Goal: Communication & Community: Answer question/provide support

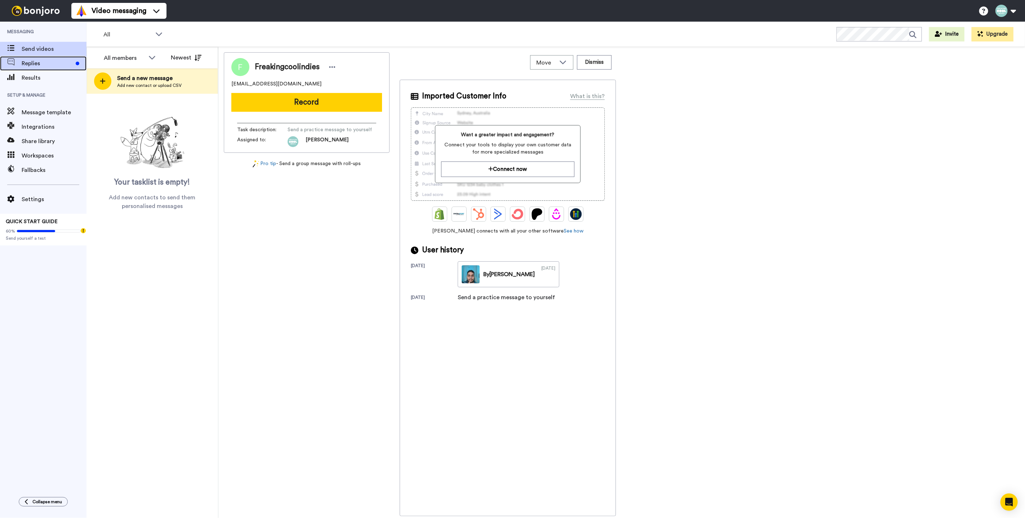
click at [65, 61] on span "Replies" at bounding box center [47, 63] width 51 height 9
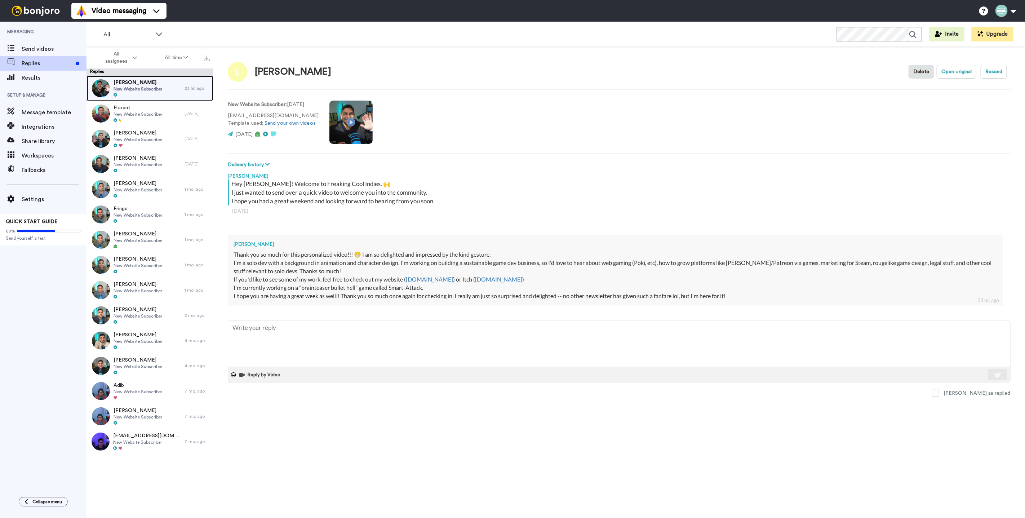
click at [150, 93] on div at bounding box center [138, 95] width 49 height 5
click at [337, 290] on div "Thank you so much for this personalized video!!! 😁 I am so delighted and impres…" at bounding box center [616, 275] width 764 height 49
click at [306, 339] on textarea at bounding box center [619, 344] width 782 height 46
click at [264, 377] on button "Reply by Video" at bounding box center [261, 375] width 44 height 11
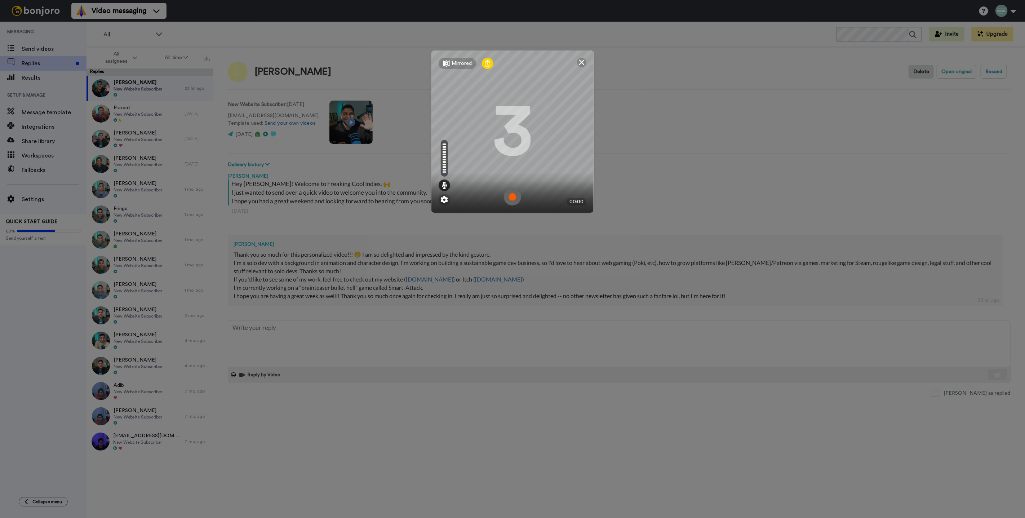
click at [322, 345] on div "Mirrored Redo 3 00:00" at bounding box center [512, 259] width 1025 height 518
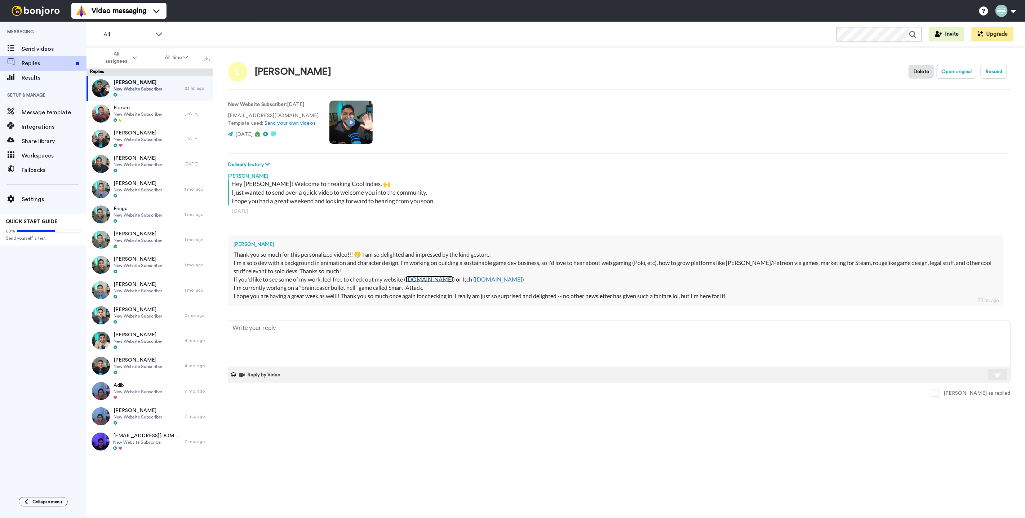
click at [428, 277] on link "[DOMAIN_NAME]" at bounding box center [429, 279] width 47 height 7
click at [274, 262] on div "Thank you so much for this personalized video!!! 😁 I am so delighted and impres…" at bounding box center [616, 275] width 764 height 49
click at [283, 259] on div "Thank you so much for this personalized video!!! 😁 I am so delighted and impres…" at bounding box center [616, 275] width 764 height 49
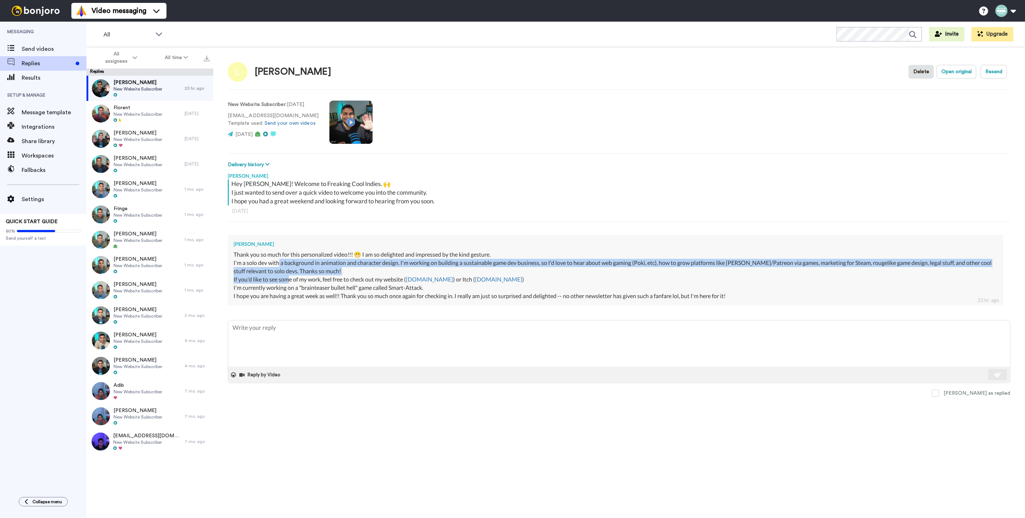
drag, startPoint x: 279, startPoint y: 262, endPoint x: 287, endPoint y: 278, distance: 17.6
click at [287, 278] on div "Thank you so much for this personalized video!!! 😁 I am so delighted and impres…" at bounding box center [616, 275] width 764 height 49
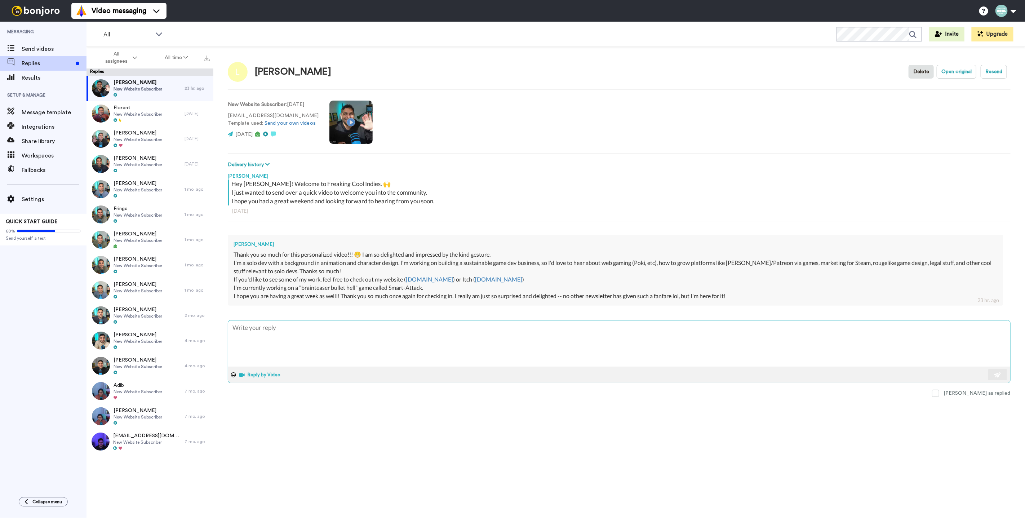
click at [261, 376] on button "Reply by Video" at bounding box center [261, 375] width 44 height 11
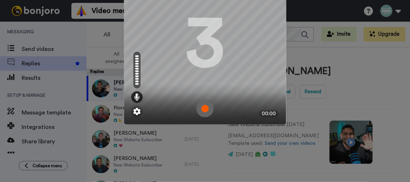
scroll to position [70, 0]
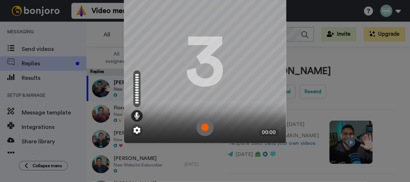
click at [201, 129] on img at bounding box center [205, 127] width 17 height 17
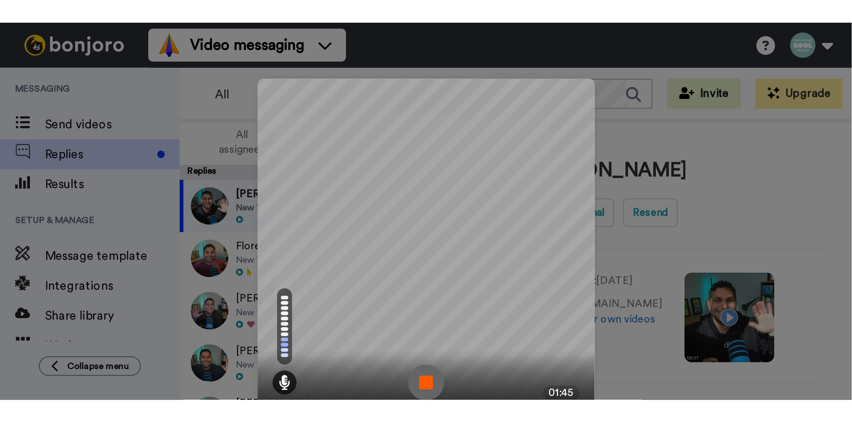
scroll to position [29, 0]
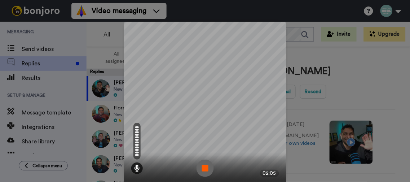
click at [199, 166] on img at bounding box center [205, 167] width 17 height 17
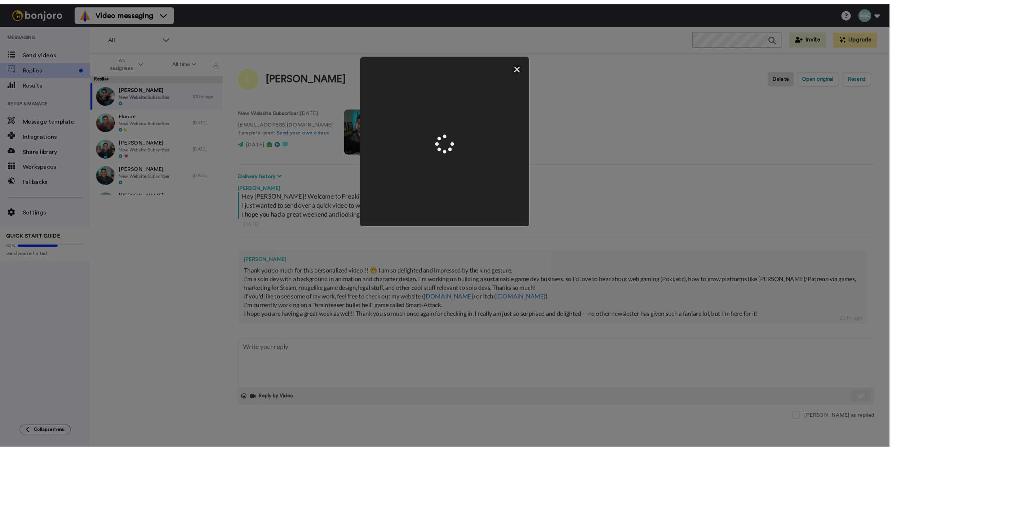
scroll to position [0, 0]
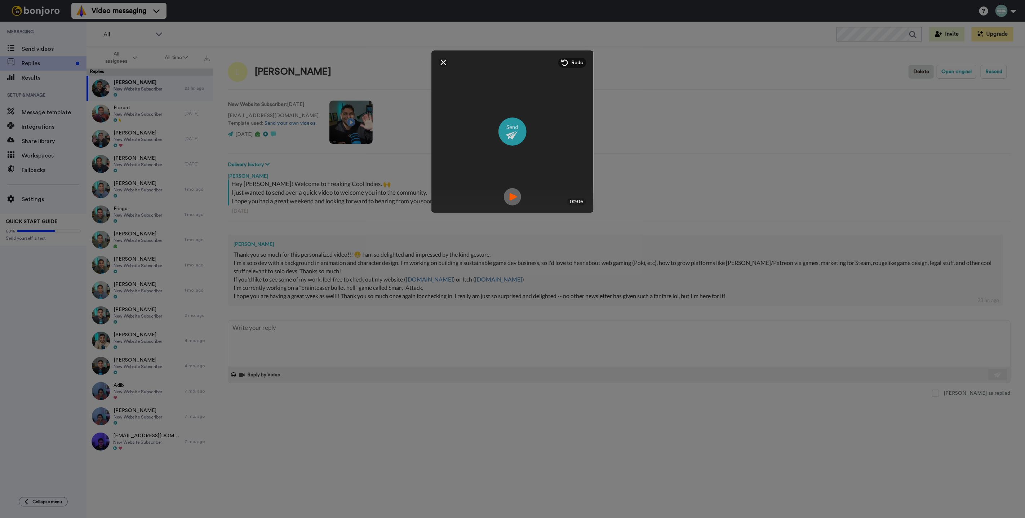
click at [510, 132] on img at bounding box center [513, 132] width 28 height 28
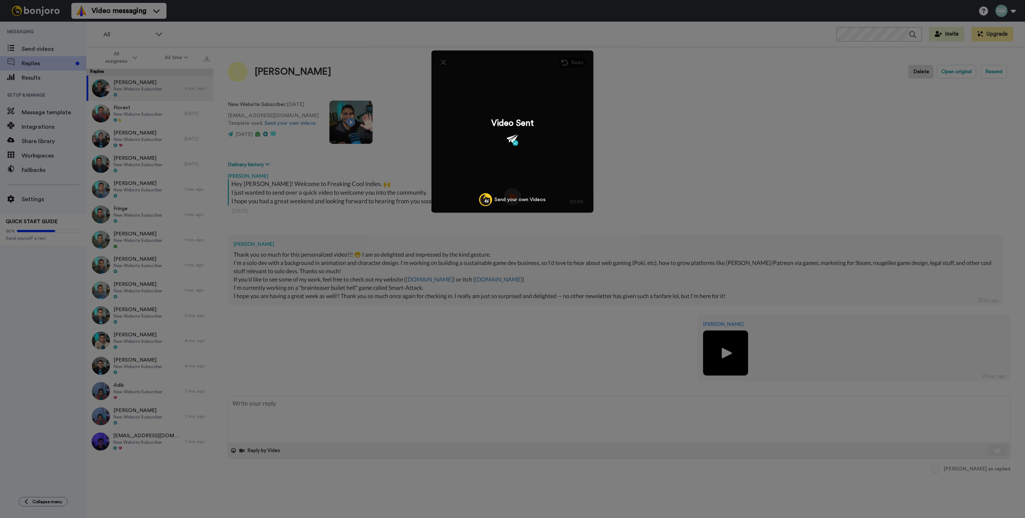
click at [459, 328] on div "Mirrored Redo 3 02:06 Video Sent Send your own Videos" at bounding box center [512, 259] width 1025 height 518
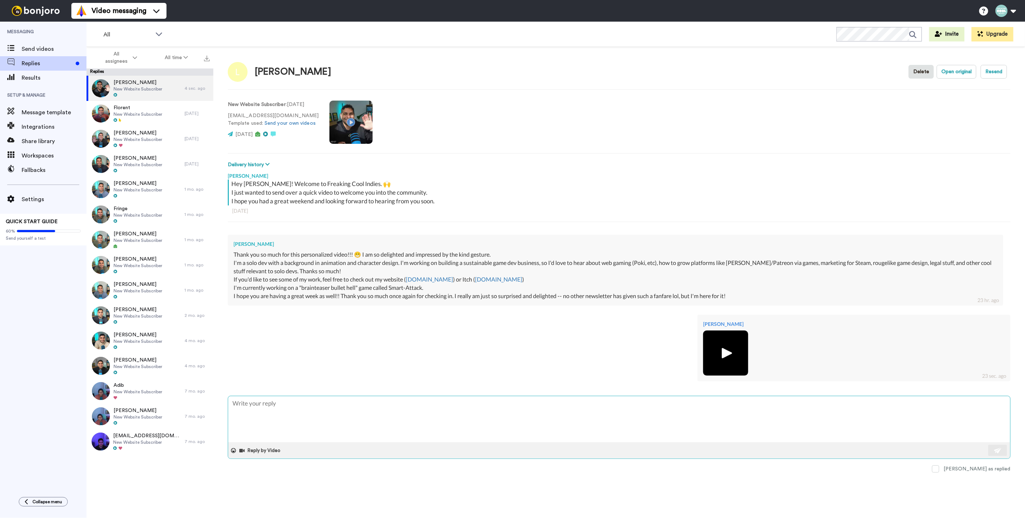
click at [339, 424] on textarea at bounding box center [619, 419] width 782 height 46
type textarea "x"
type textarea "H"
type textarea "x"
type textarea "He"
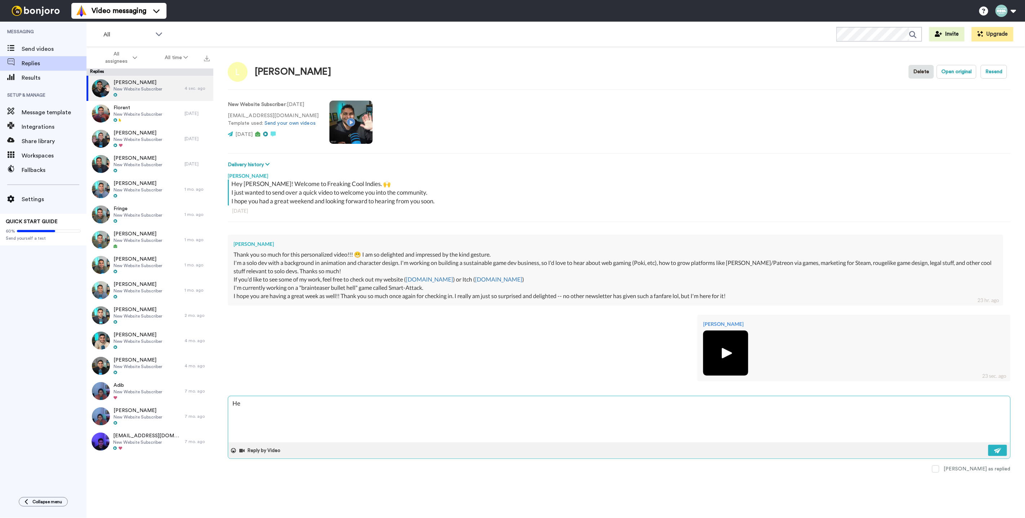
type textarea "x"
type textarea "Hey"
type textarea "x"
type textarea "Hey"
type textarea "x"
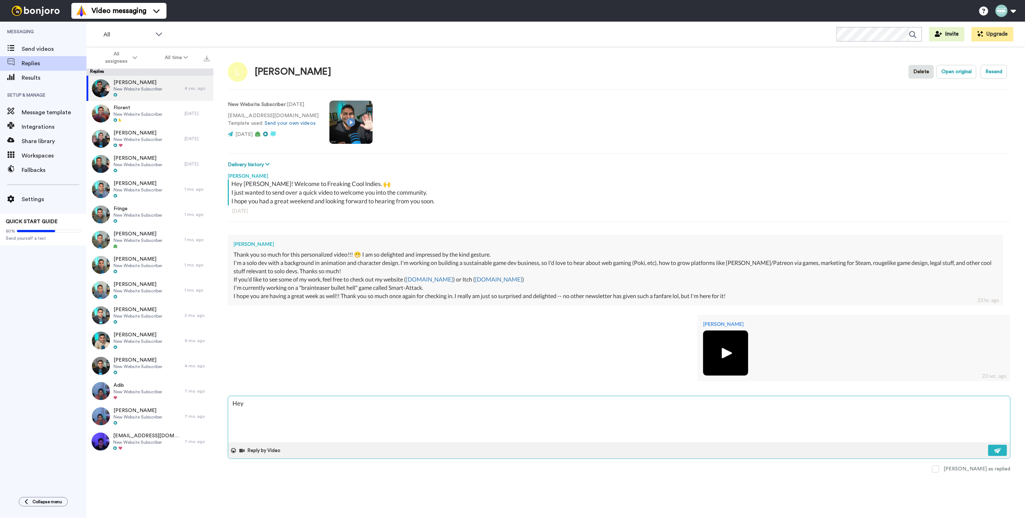
type textarea "Hey h"
type textarea "x"
type textarea "Hey he"
type textarea "x"
type textarea "Hey hey"
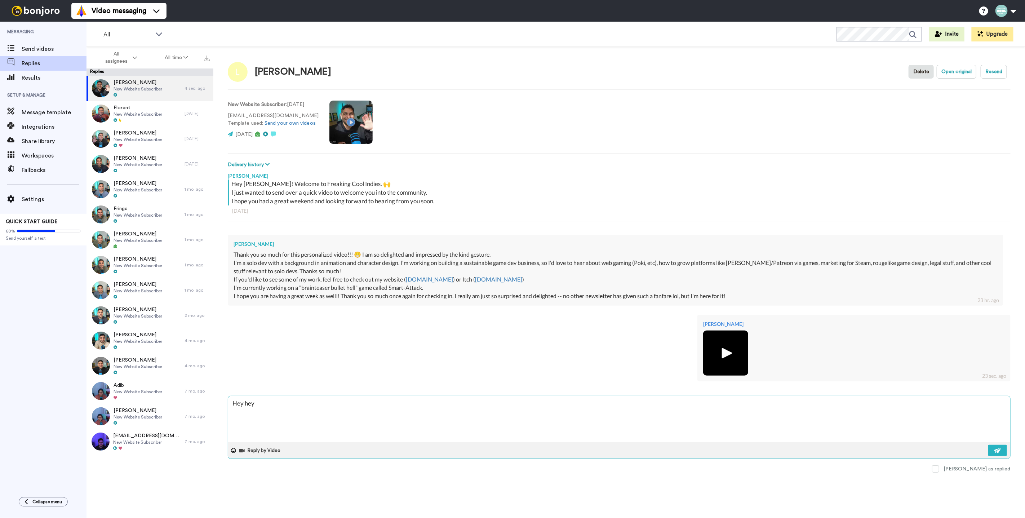
type textarea "x"
type textarea "Hey hey!"
type textarea "x"
type textarea "Hey hey!!"
type textarea "x"
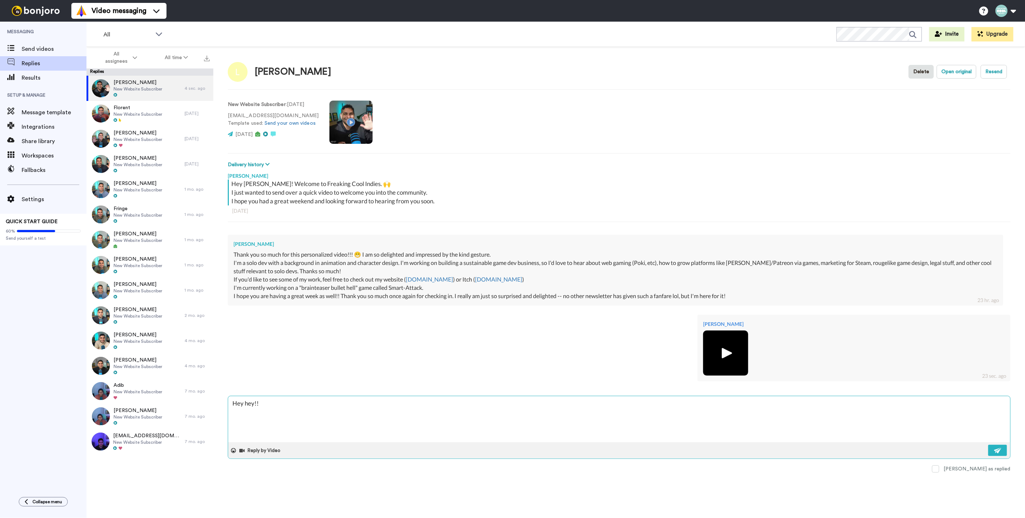
type textarea "Hey hey!!"
type textarea "x"
type textarea "Hey hey!! H"
type textarea "x"
type textarea "Hey hey!! He"
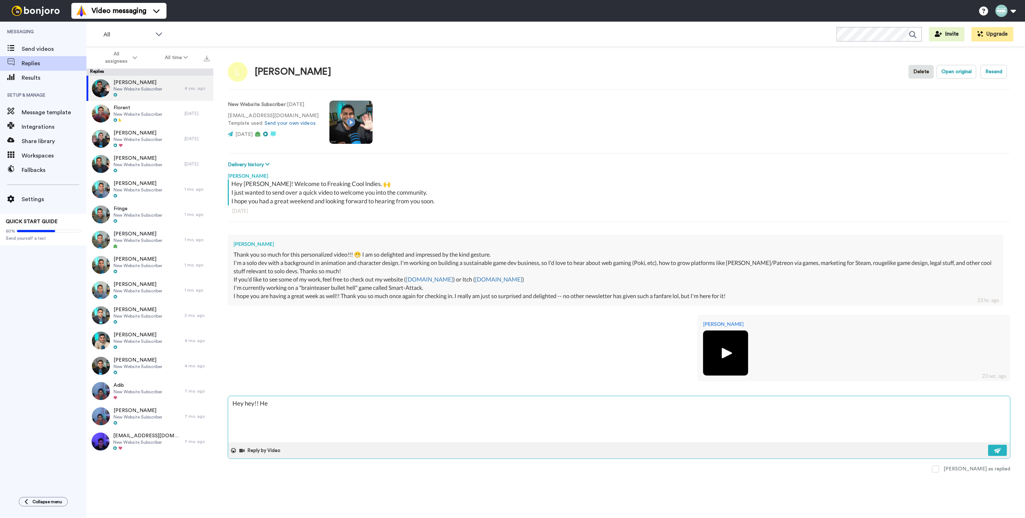
type textarea "x"
type textarea "Hey hey!! Her"
type textarea "x"
type textarea "Hey hey!! Here"
type textarea "x"
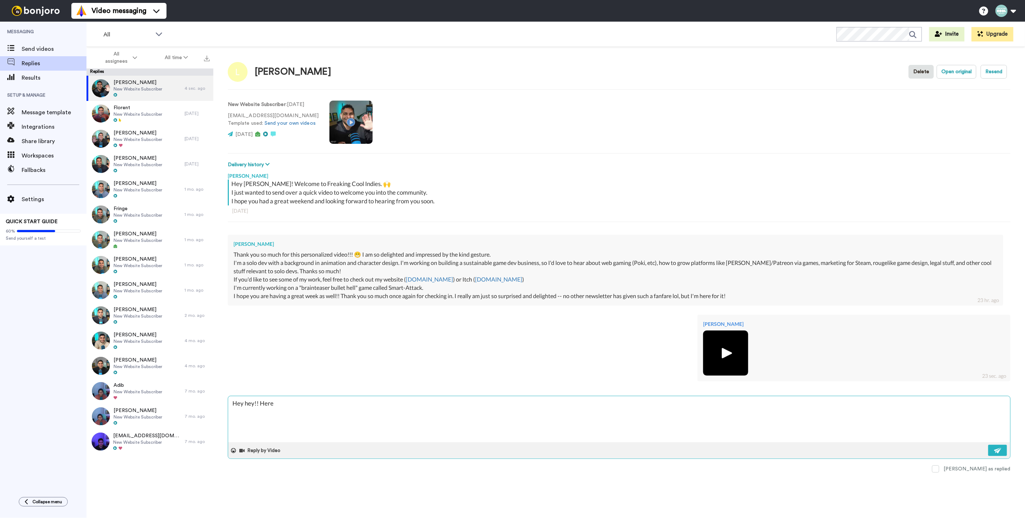
type textarea "Hey hey!! Here"
type textarea "x"
type textarea "Hey hey!! Here i"
type textarea "x"
type textarea "Hey hey!! Here is"
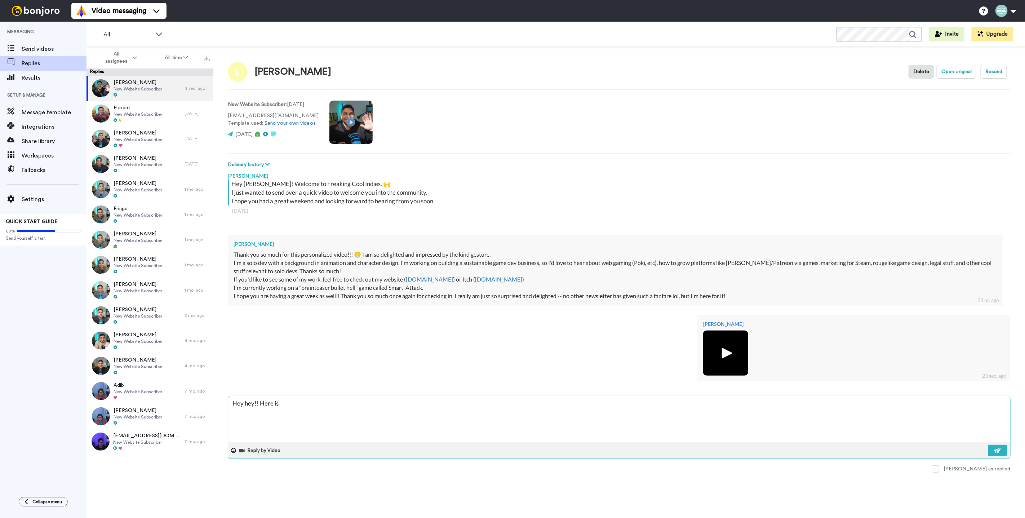
type textarea "x"
type textarea "Hey hey!! Here is"
type textarea "x"
type textarea "Hey hey!! Here is t"
type textarea "x"
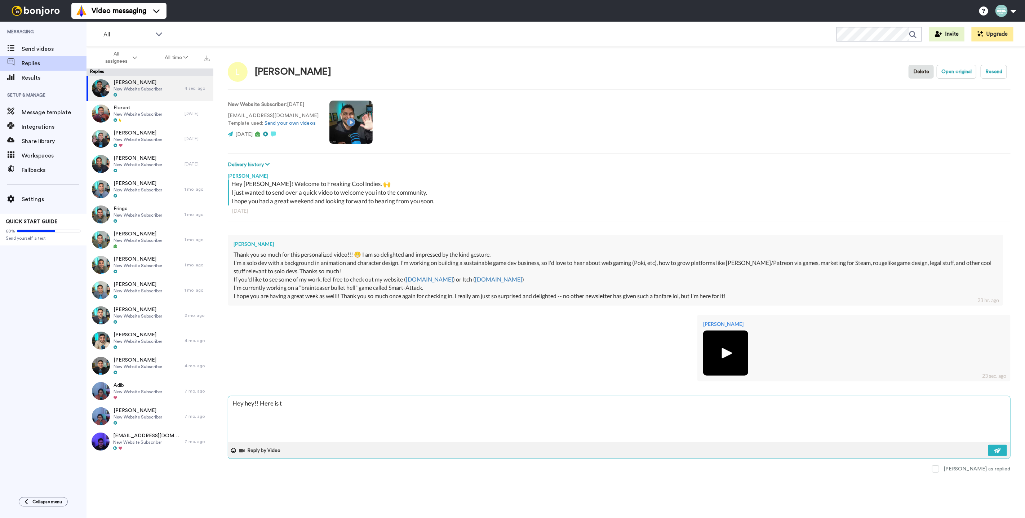
type textarea "Hey hey!! Here is th"
type textarea "x"
type textarea "Hey hey!! Here is the"
type textarea "x"
type textarea "Hey hey!! Here is the"
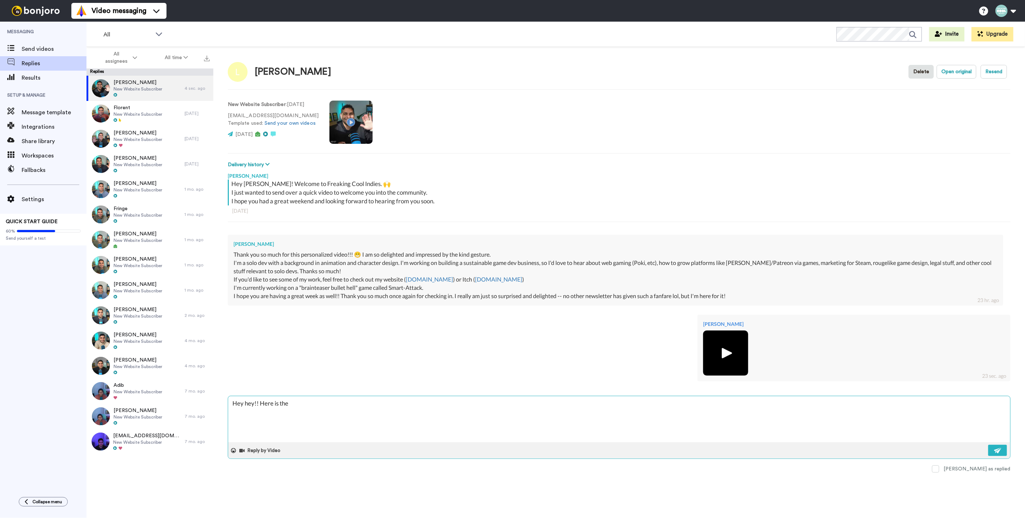
type textarea "x"
type textarea "Hey hey!! Here is the l"
type textarea "x"
type textarea "Hey hey!! Here is the li"
type textarea "x"
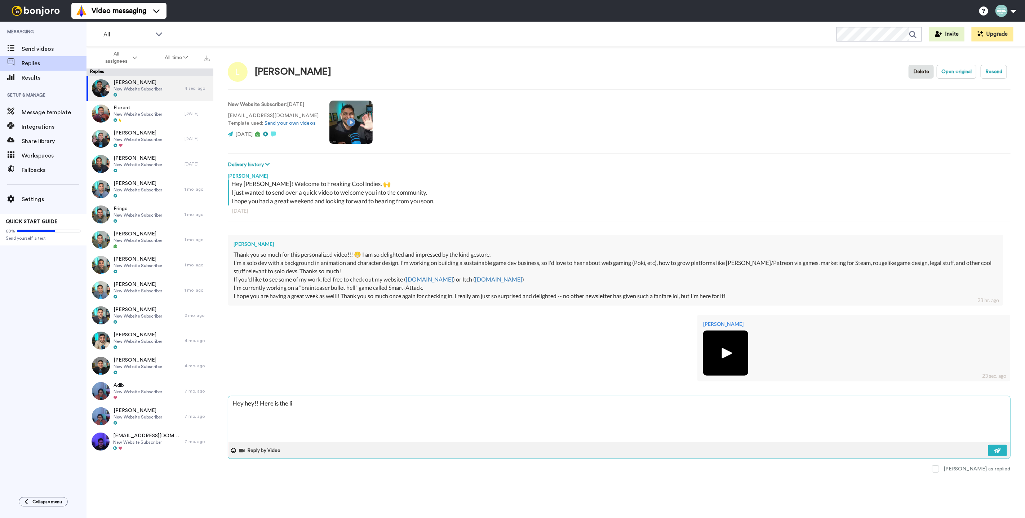
type textarea "Hey hey!! Here is the lin"
type textarea "x"
type textarea "Hey hey!! Here is the link"
type textarea "x"
type textarea "Hey hey!! Here is the [PERSON_NAME]"
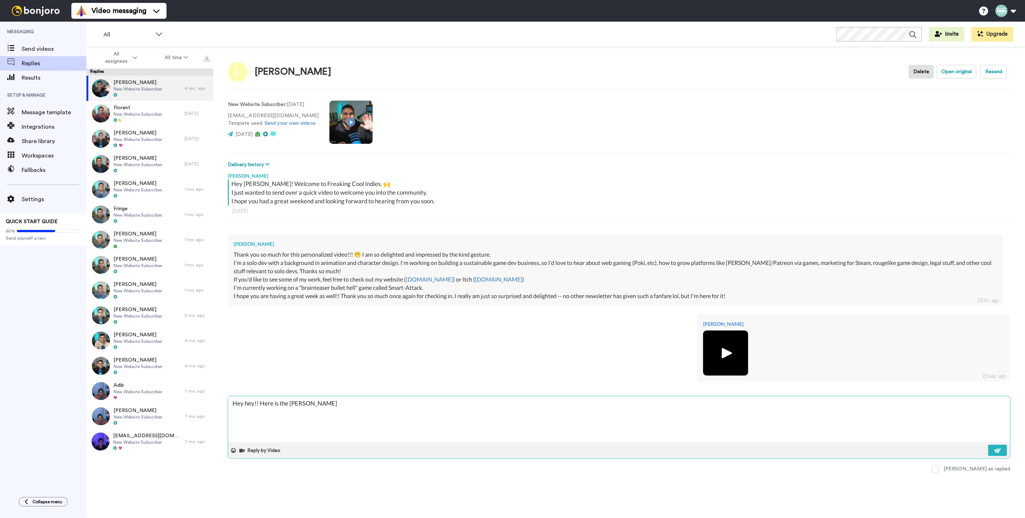
type textarea "x"
type textarea "Hey hey!! Here is the linked"
type textarea "x"
type textarea "Hey hey!! Here is the linked"
type textarea "x"
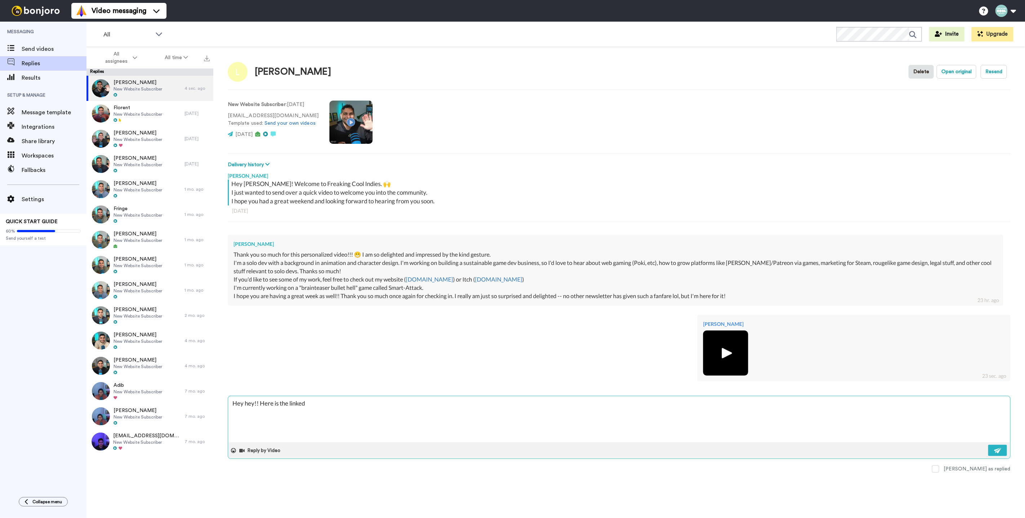
type textarea "Hey hey!! Here is the linked t"
type textarea "x"
type textarea "Hey hey!! Here is the linked to"
type textarea "x"
type textarea "Hey hey!! Here is the linked t"
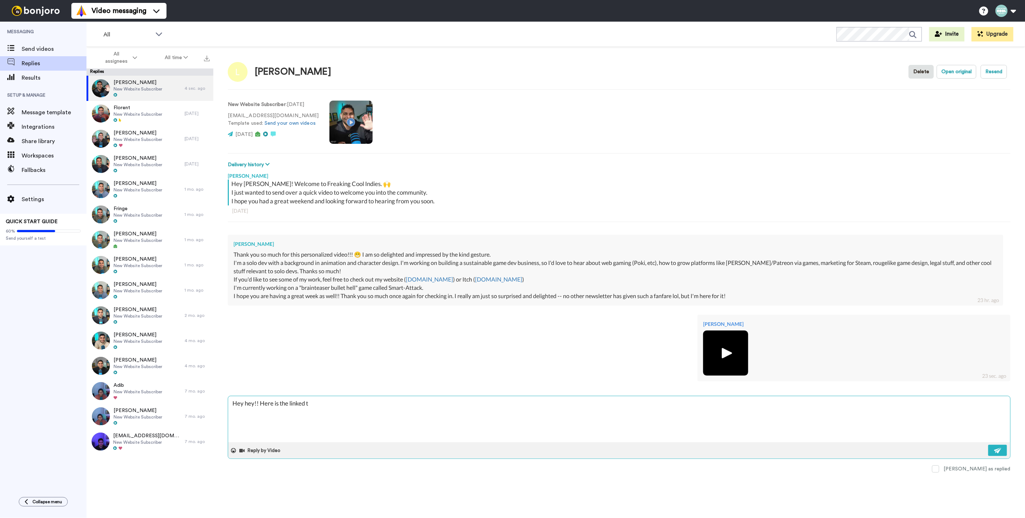
type textarea "x"
type textarea "Hey hey!! Here is the linked"
type textarea "x"
type textarea "Hey hey!! Here is the linked"
type textarea "x"
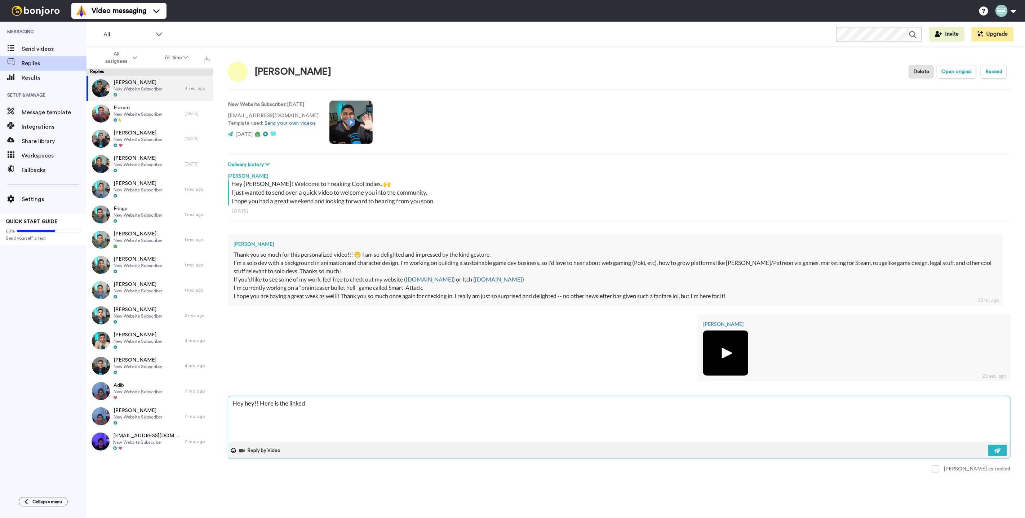
type textarea "Hey hey!! Here is the [PERSON_NAME]"
type textarea "x"
type textarea "Hey hey!! Here is the link"
type textarea "x"
type textarea "Hey hey!! Here is the link"
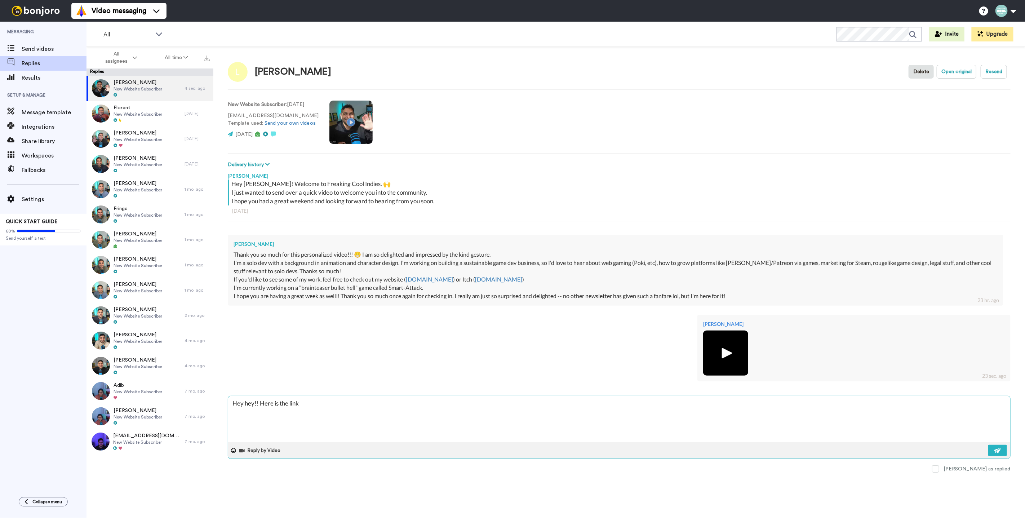
type textarea "x"
type textarea "Hey hey!! Here is the link t"
type textarea "x"
type textarea "Hey hey!! Here is the link the"
type textarea "x"
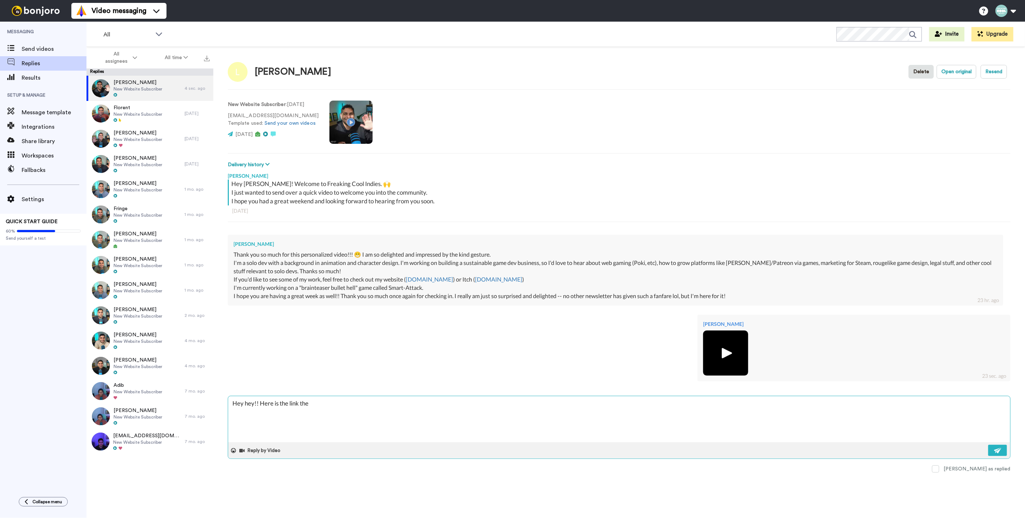
type textarea "Hey hey!! Here is the link the"
type textarea "x"
type textarea "Hey hey!! Here is the link the la"
type textarea "x"
type textarea "Hey hey!! Here is the link the lat"
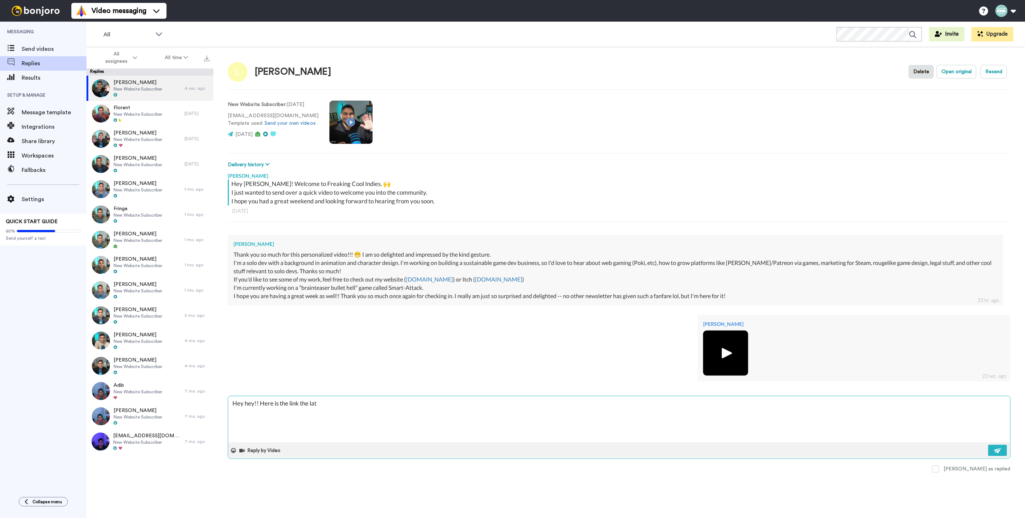
type textarea "x"
type textarea "Hey hey!! Here is the link the late"
type textarea "x"
type textarea "Hey hey!! Here is the link the lat"
type textarea "x"
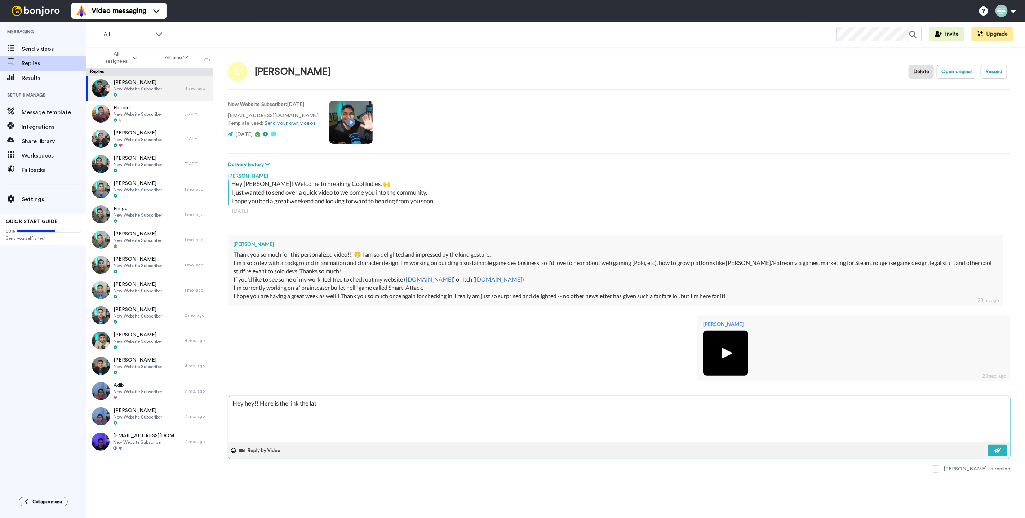
type textarea "Hey hey!! Here is the link the la"
type textarea "x"
type textarea "Hey hey!! Here is the link the l"
type textarea "x"
type textarea "Hey hey!! Here is the link the"
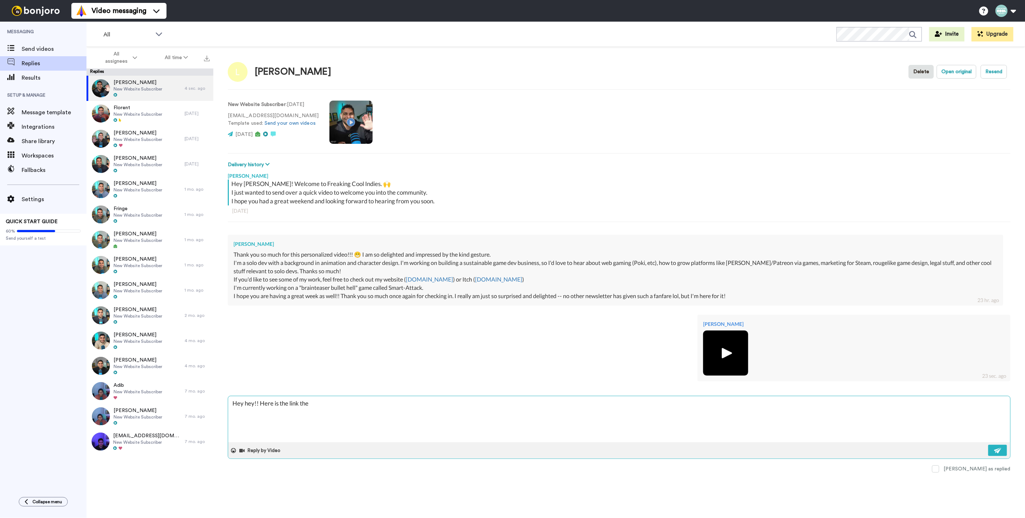
type textarea "x"
type textarea "Hey hey!! Here is the link the"
type textarea "x"
type textarea "Hey hey!! Here is the link th"
type textarea "x"
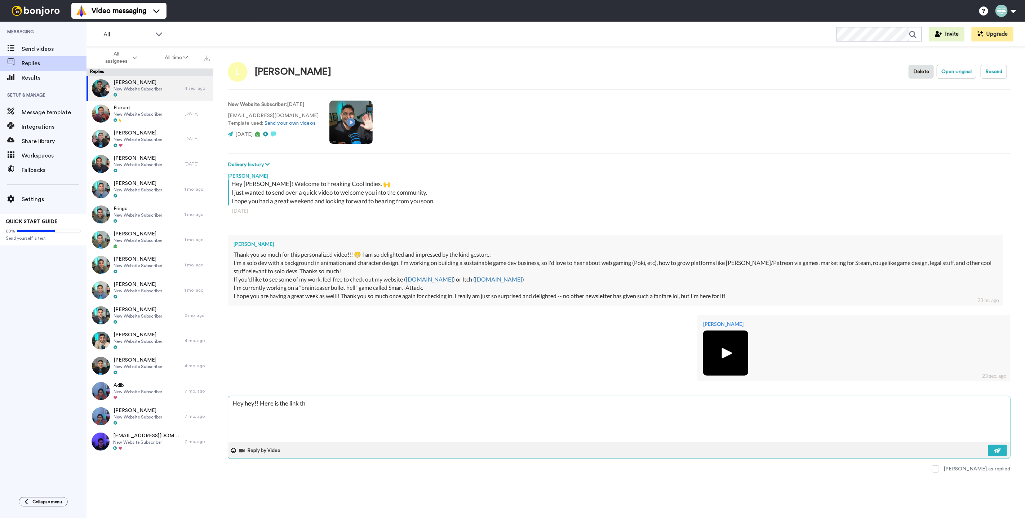
type textarea "Hey hey!! Here is the link tho"
type textarea "x"
type textarea "Hey hey!! Here is the link th"
type textarea "x"
type textarea "Hey hey!! Here is the link t"
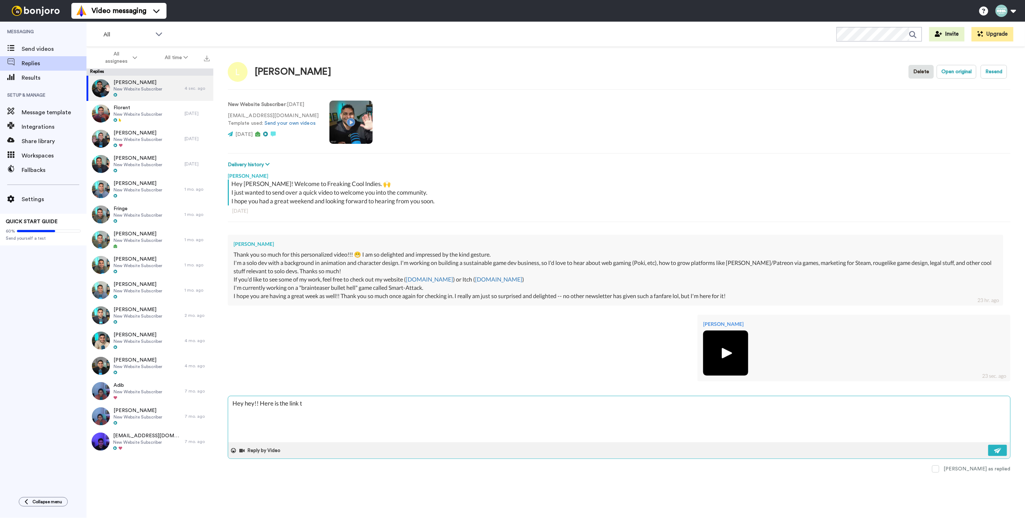
type textarea "x"
type textarea "Hey hey!! Here is the link to"
type textarea "x"
type textarea "Hey hey!! Here is the link to"
type textarea "x"
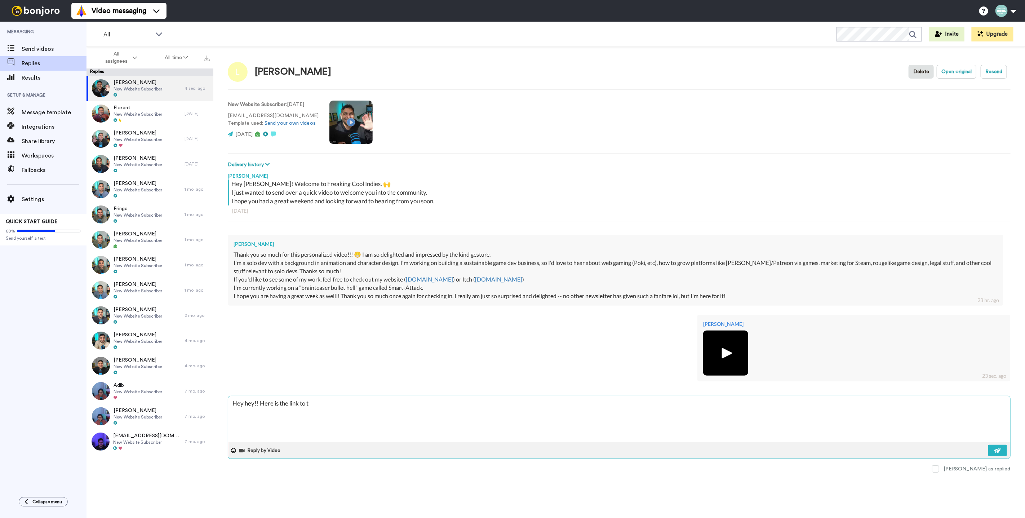
type textarea "Hey hey!! Here is the link to th"
type textarea "x"
type textarea "Hey hey!! Here is the link to the"
type textarea "x"
type textarea "Hey hey!! Here is the link to the"
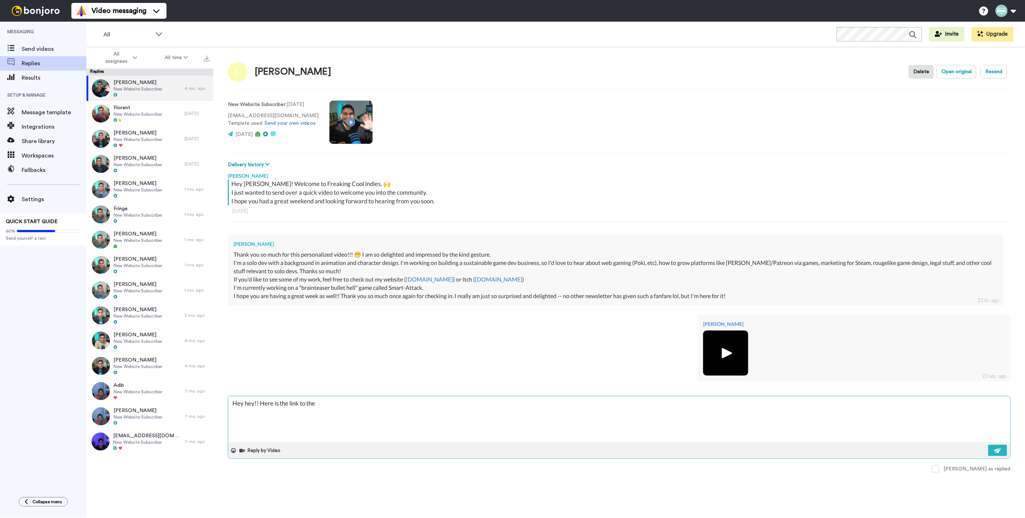
type textarea "x"
type textarea "Hey hey!! Here is the link to the l"
type textarea "x"
type textarea "Hey hey!! Here is the link to the la"
type textarea "x"
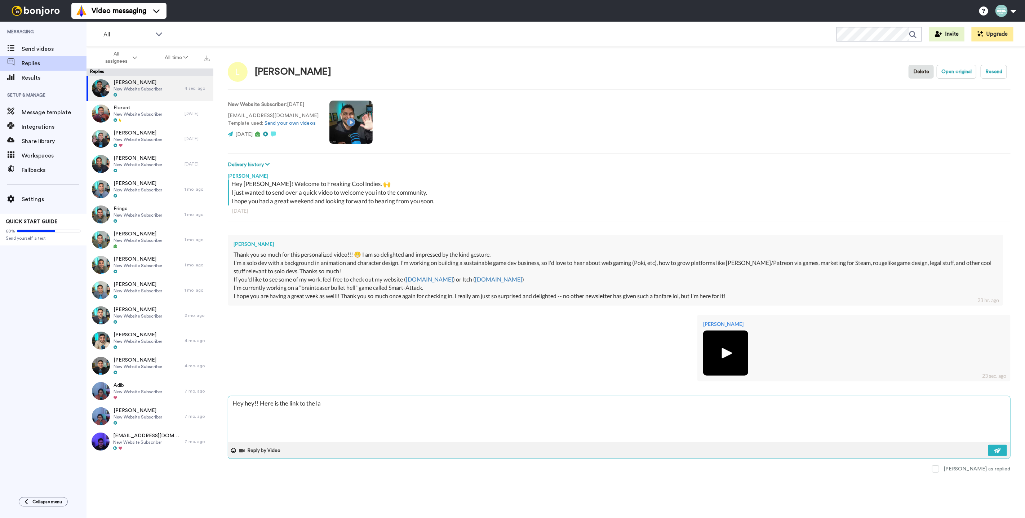
type textarea "Hey hey!! Here is the link to the lat"
type textarea "x"
type textarea "Hey hey!! Here is the link to the late"
type textarea "x"
type textarea "Hey hey!! Here is the link to the lates"
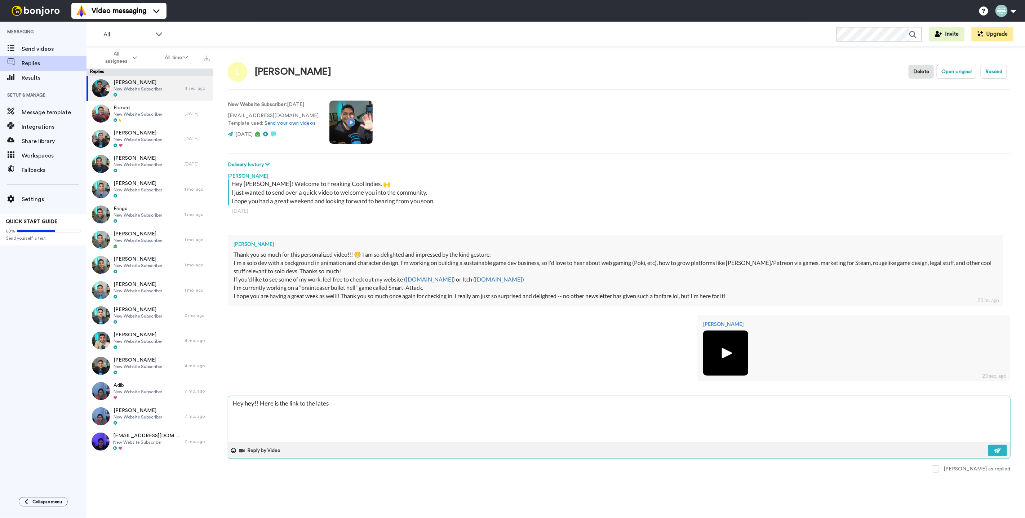
type textarea "x"
type textarea "Hey hey!! Here is the link to the latest"
type textarea "x"
type textarea "Hey hey!! Here is the link to the latest"
type textarea "x"
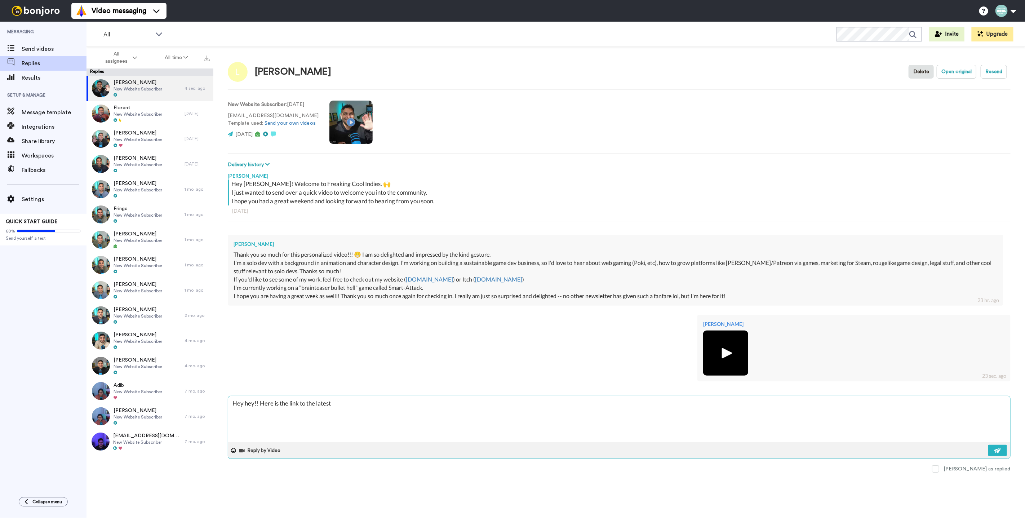
type textarea "Hey hey!! Here is the link to the latest e"
type textarea "x"
type textarea "Hey hey!! Here is the link to the latest ep"
type textarea "x"
type textarea "Hey hey!! Here is the link to the latest epis"
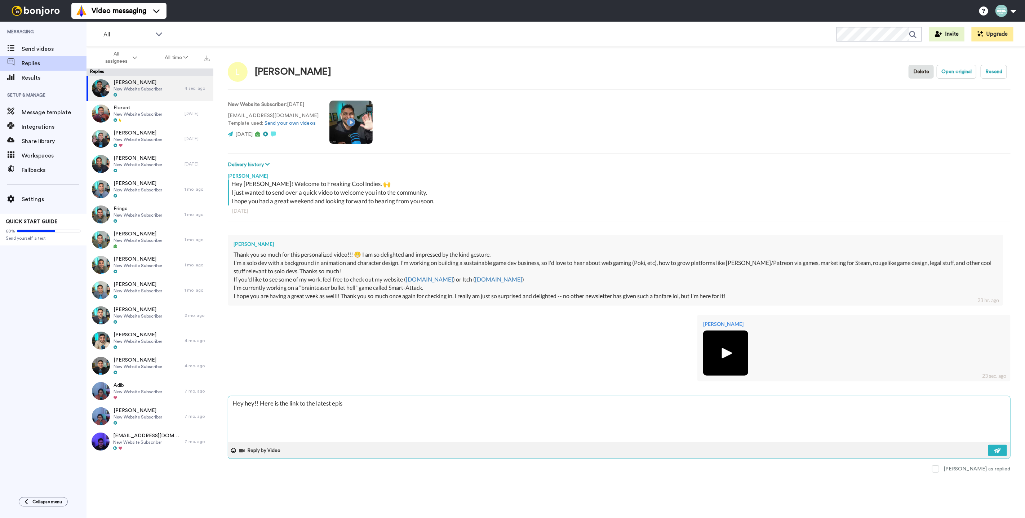
type textarea "x"
type textarea "Hey hey!! Here is the link to the latest episo"
type textarea "x"
type textarea "Hey hey!! Here is the link to the latest episod"
type textarea "x"
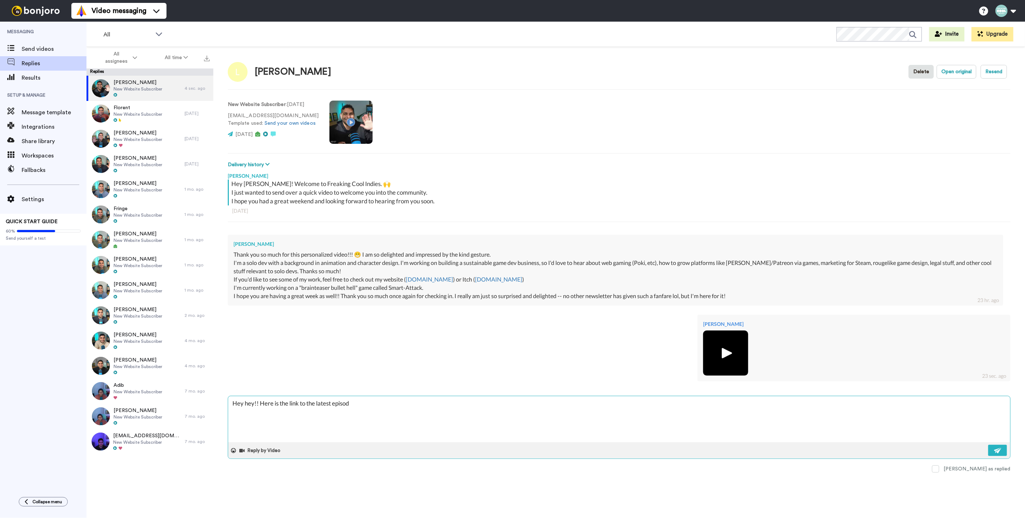
type textarea "Hey hey!! Here is the link to the latest episode"
type textarea "x"
type textarea "Hey hey!! Here is the link to the latest episode"
type textarea "x"
type textarea "Hey hey!! T"
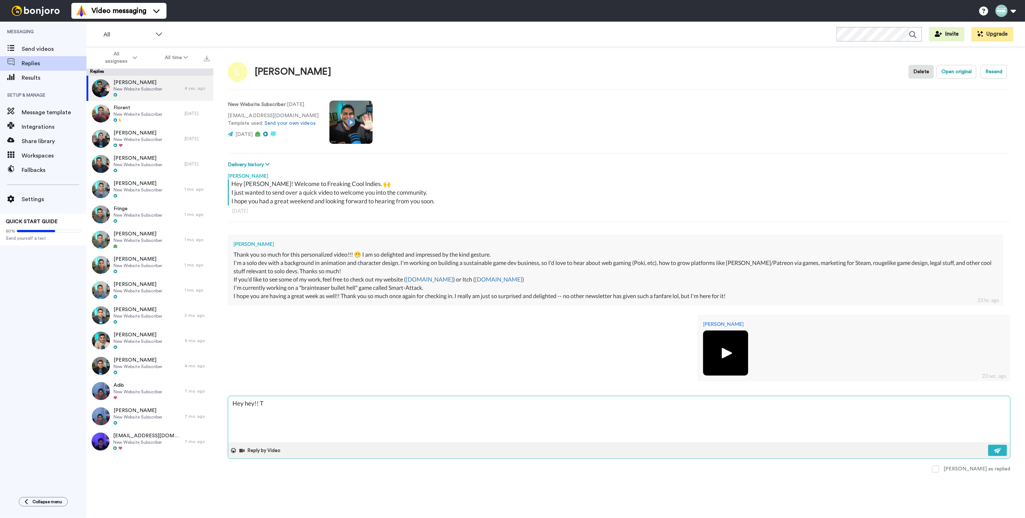
type textarea "x"
type textarea "Hey hey!! Th"
type textarea "x"
type textarea "Hey hey!! Tha"
type textarea "x"
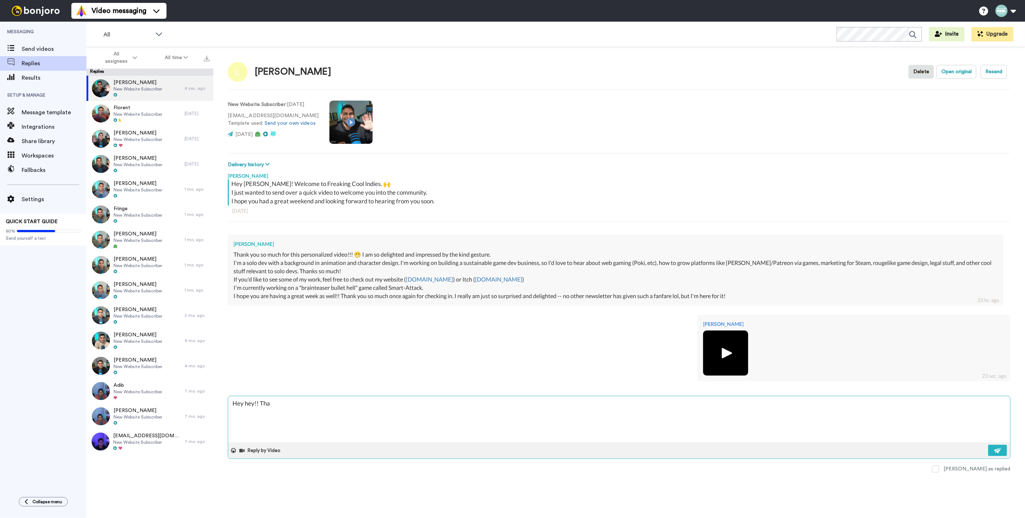
type textarea "Hey hey!! Than"
type textarea "x"
type textarea "Hey hey!! Thank"
type textarea "x"
type textarea "Hey hey!! Thank"
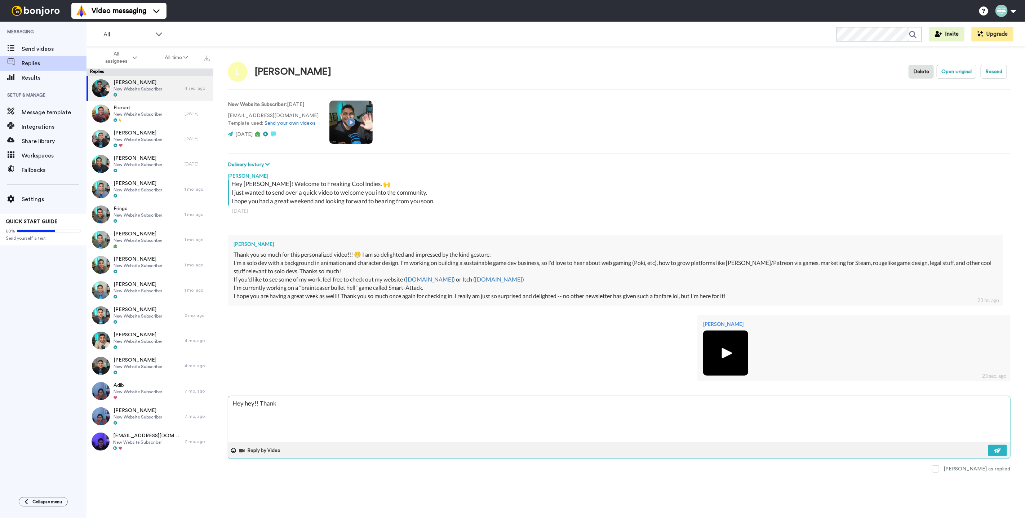
type textarea "x"
type textarea "Hey hey!! Thank y"
type textarea "x"
type textarea "Hey hey!! Thank yo"
type textarea "x"
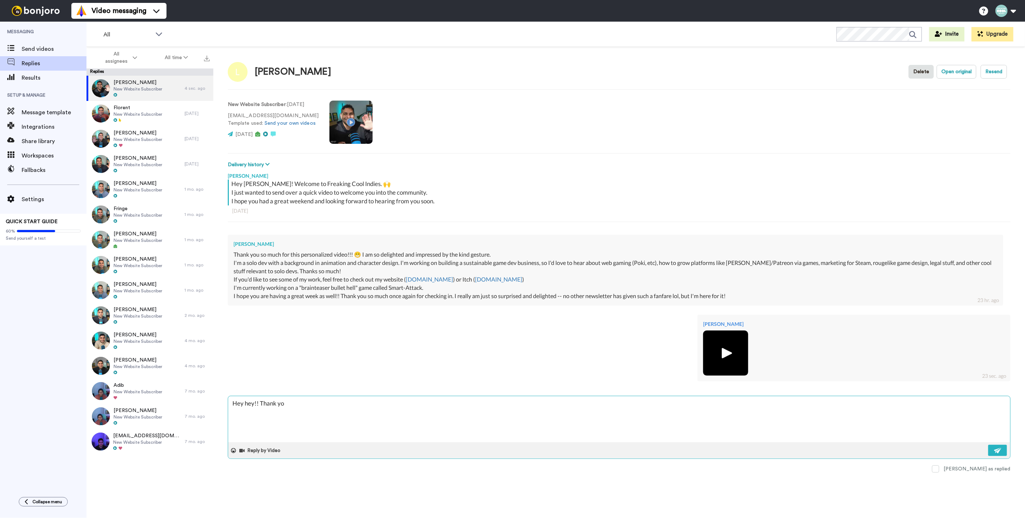
type textarea "Hey hey!! Thank you"
type textarea "x"
type textarea "Hey hey!! Thank you"
type textarea "x"
type textarea "Hey hey!! Thank you S"
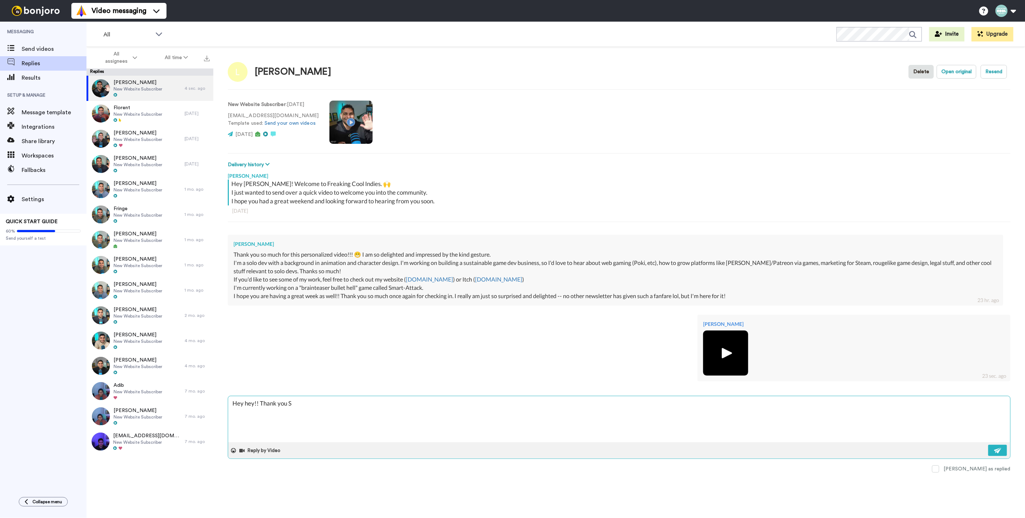
type textarea "x"
type textarea "Hey hey!! Thank you SO"
type textarea "x"
type textarea "Hey hey!! Thank you SO"
type textarea "x"
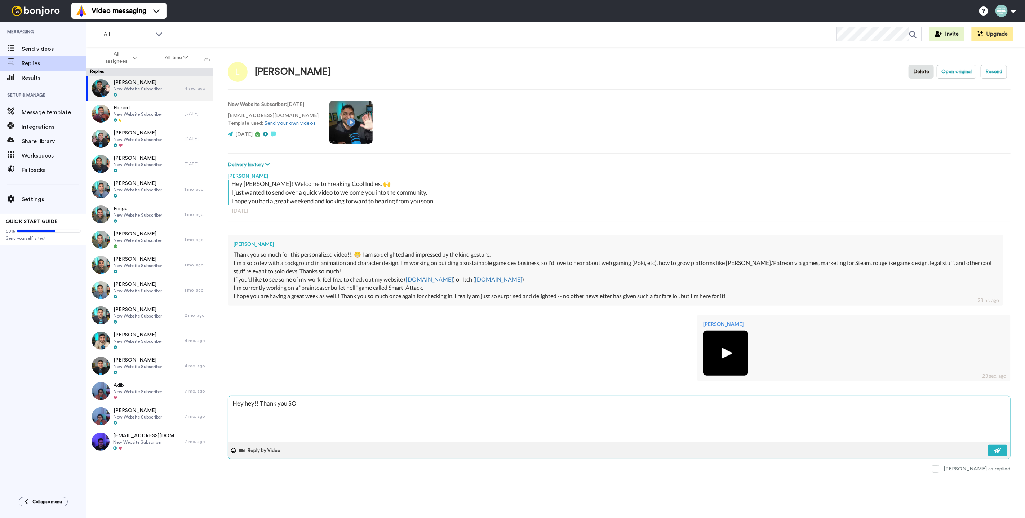
type textarea "Hey hey!! Thank you SO m"
type textarea "x"
type textarea "Hey hey!! Thank you SO mu"
type textarea "x"
type textarea "Hey hey!! Thank you SO muc"
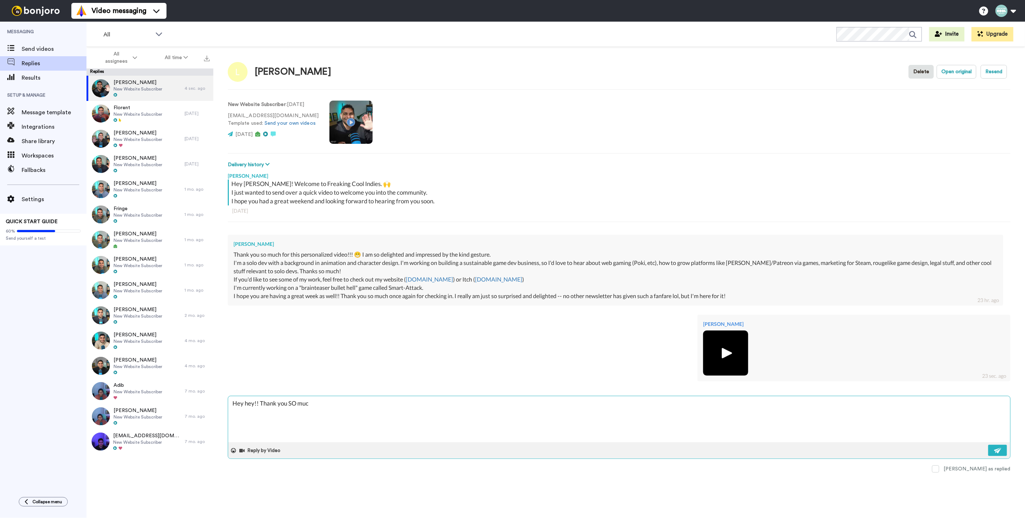
type textarea "x"
type textarea "Hey hey!! Thank you SO much"
type textarea "x"
type textarea "Hey hey!! Thank you SO much"
type textarea "x"
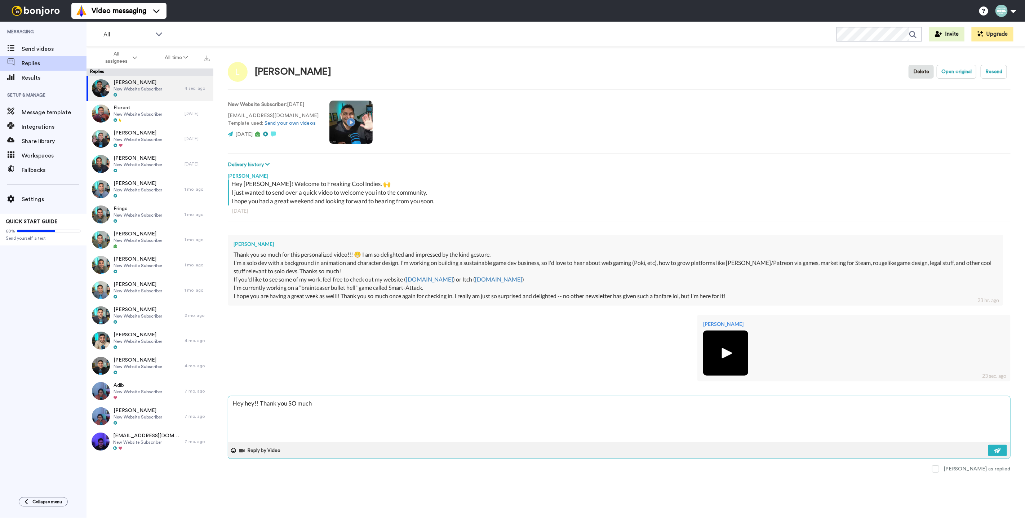
type textarea "Hey hey!! Thank you SO much f"
type textarea "x"
type textarea "Hey hey!! Thank you SO much fo"
type textarea "x"
type textarea "Hey hey!! Thank you SO much for"
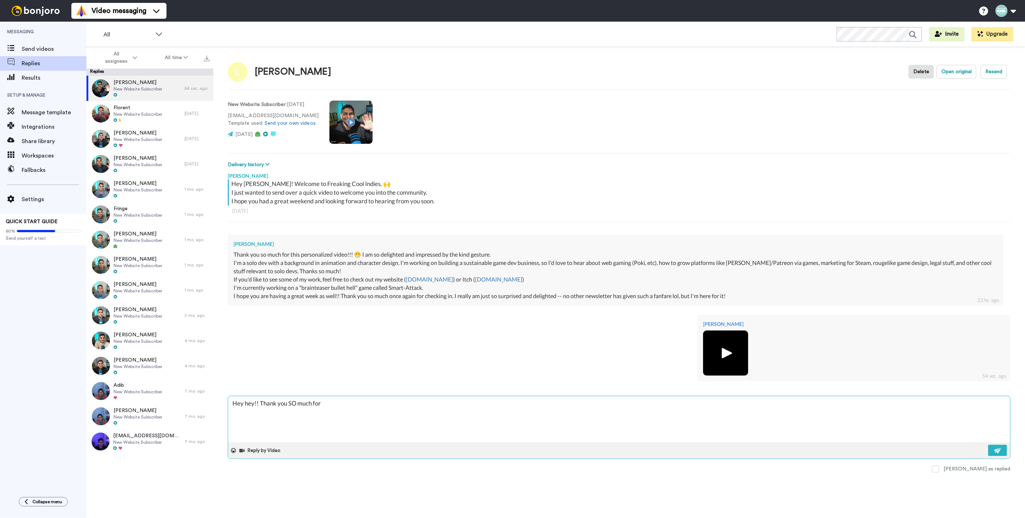
type textarea "x"
type textarea "Hey hey!! Thank you SO much f"
type textarea "x"
type textarea "Hey hey!! Thank you SO much"
type textarea "x"
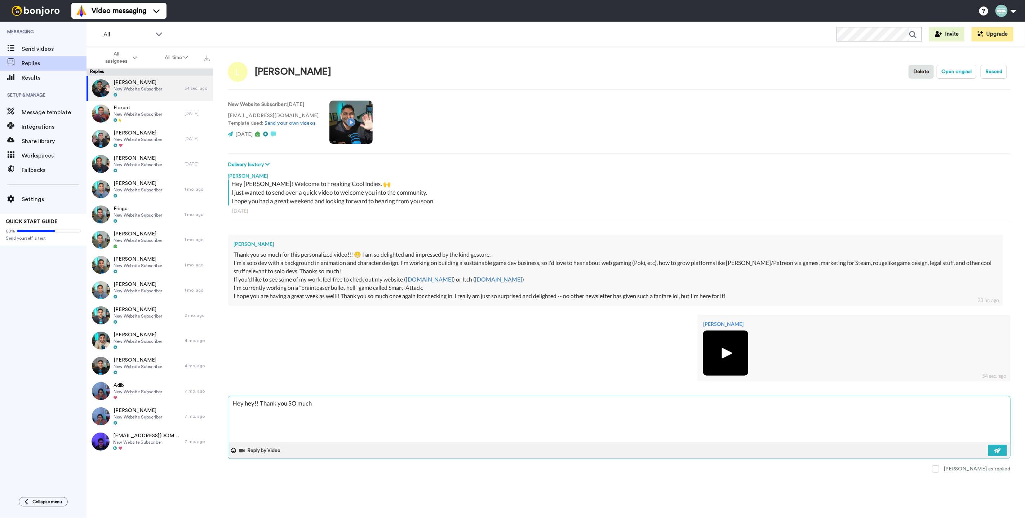
type textarea "Hey hey!! Thank you SO much r"
type textarea "x"
type textarea "Hey hey!! Thank you SO much"
type textarea "x"
type textarea "Hey hey!! Thank you SO much f"
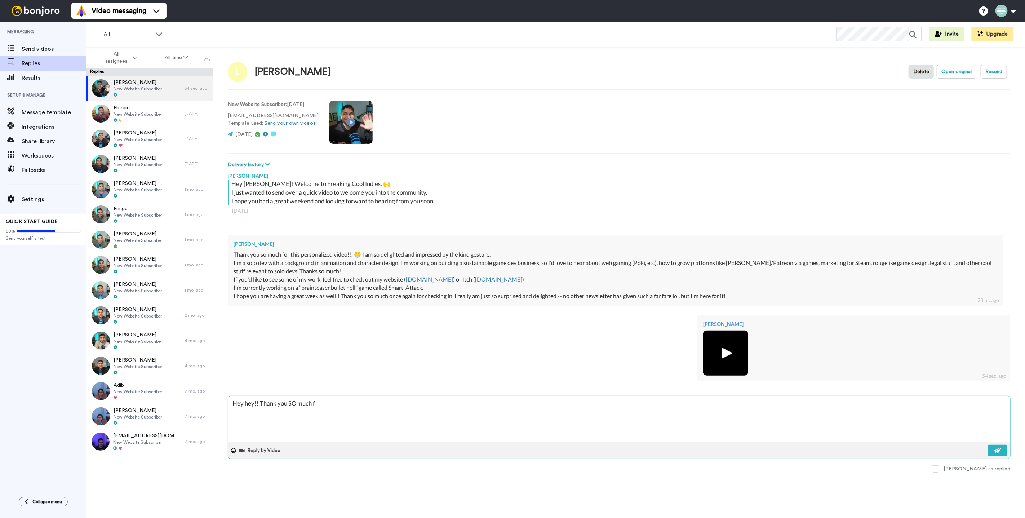
type textarea "x"
type textarea "Hey hey!! Thank you SO much fo"
type textarea "x"
type textarea "Hey hey!! Thank you SO much for"
type textarea "x"
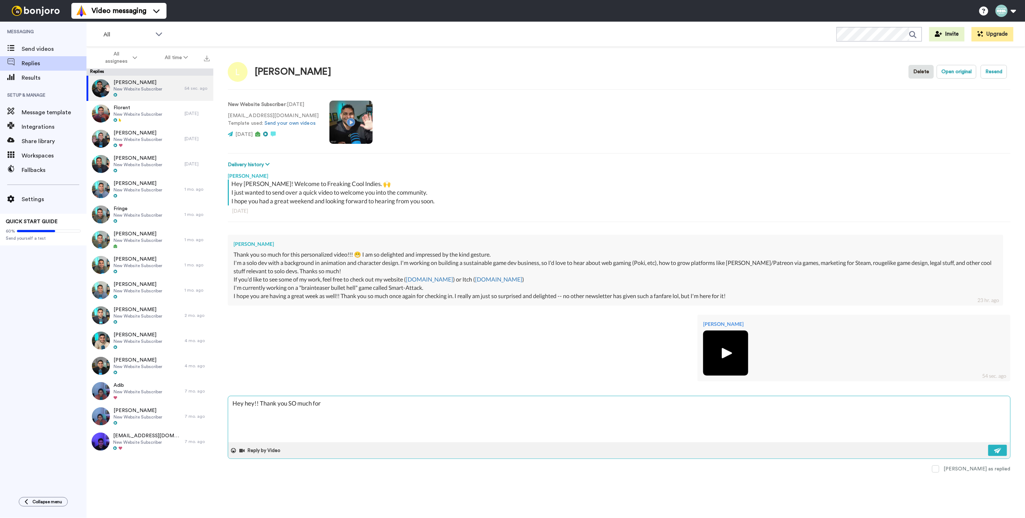
type textarea "Hey hey!! Thank you SO much for t"
paste textarea "[URL][DOMAIN_NAME]"
